Goal: Task Accomplishment & Management: Manage account settings

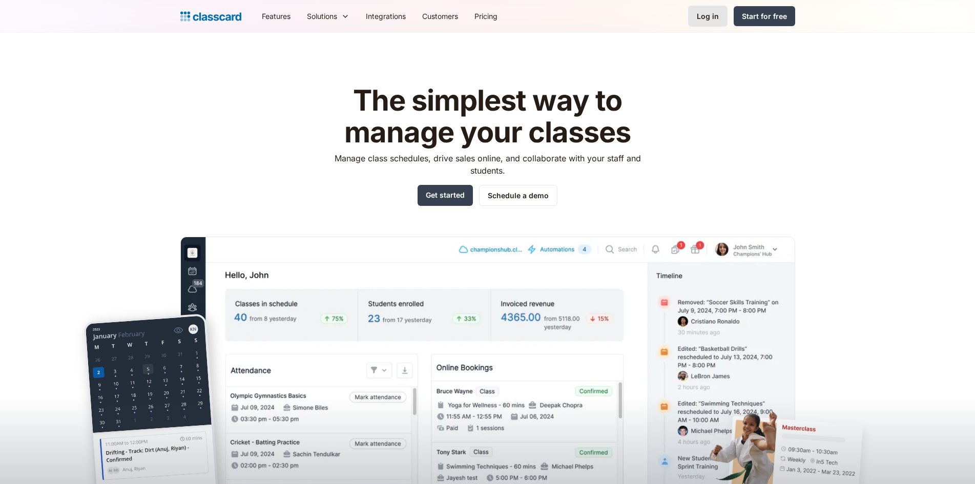
click at [482, 14] on div "Log in" at bounding box center [708, 16] width 22 height 11
click at [722, 17] on link "Log in" at bounding box center [707, 16] width 39 height 21
